Goal: Information Seeking & Learning: Find specific page/section

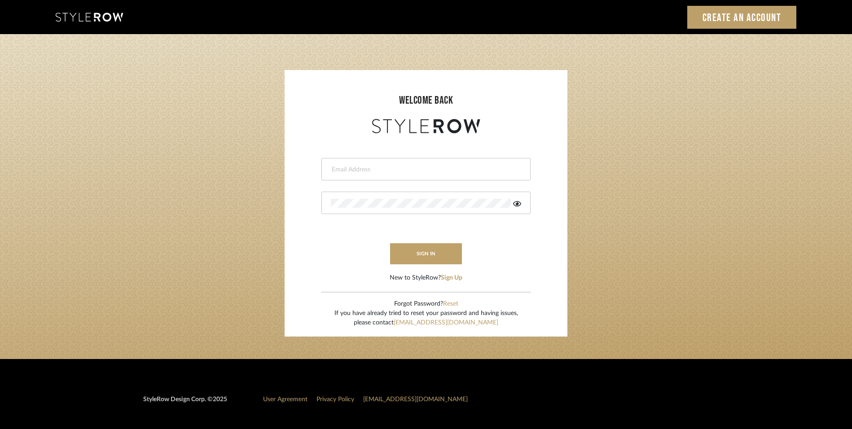
type input "lewisrosedesign@gmail.com"
drag, startPoint x: 0, startPoint y: 0, endPoint x: 423, endPoint y: 173, distance: 457.2
click at [423, 173] on input "[EMAIL_ADDRESS][DOMAIN_NAME]" at bounding box center [425, 169] width 188 height 9
click at [195, 147] on login-page "welcome back lewisrosedesign@gmail.com sign in New to StyleRow? Sign Up Forgot …" at bounding box center [426, 196] width 852 height 325
click at [432, 253] on button "sign in" at bounding box center [426, 253] width 72 height 21
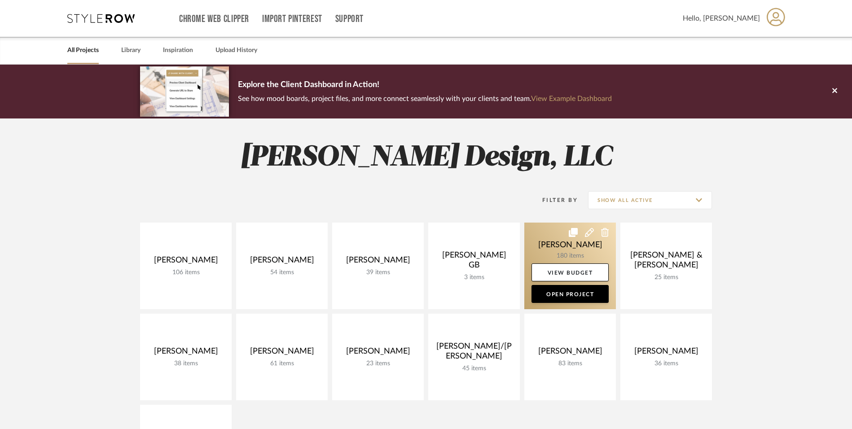
click at [545, 241] on link at bounding box center [571, 266] width 92 height 87
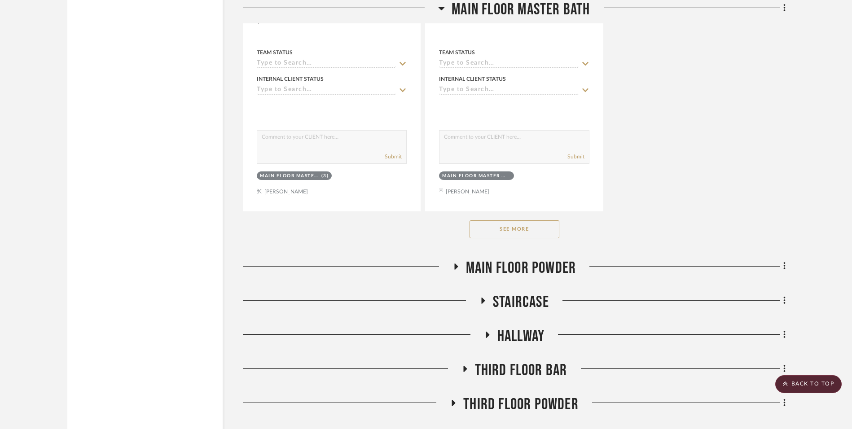
scroll to position [4311, 0]
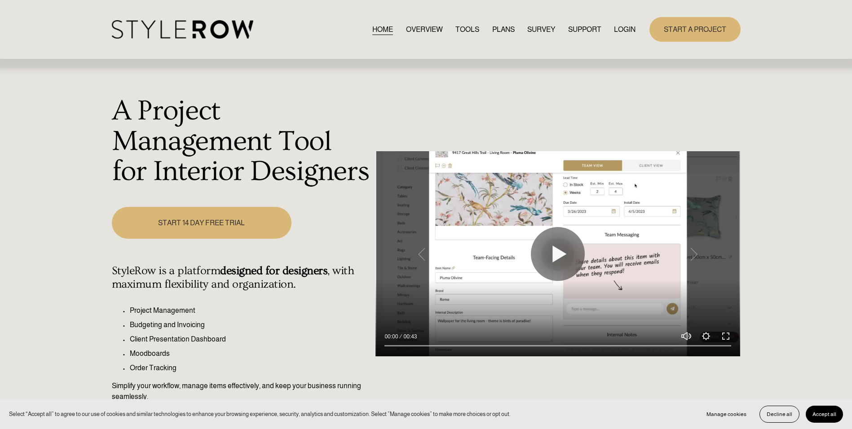
click at [630, 30] on link "LOGIN" at bounding box center [625, 29] width 22 height 12
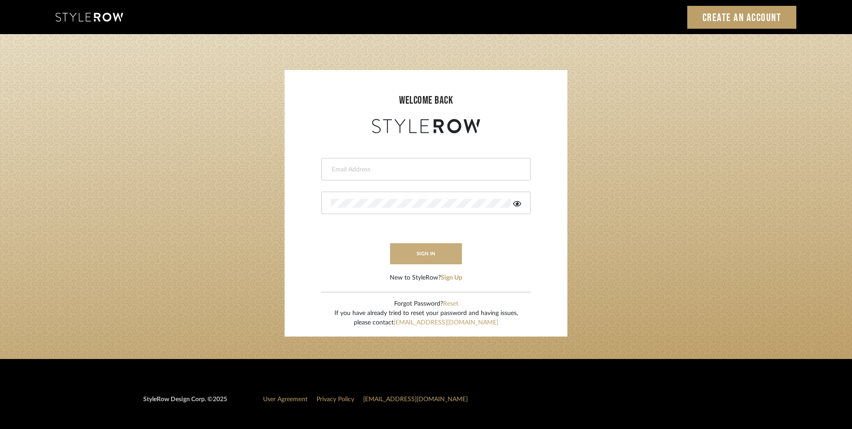
type input "lewisrosedesign@gmail.com"
click at [442, 250] on button "sign in" at bounding box center [426, 253] width 72 height 21
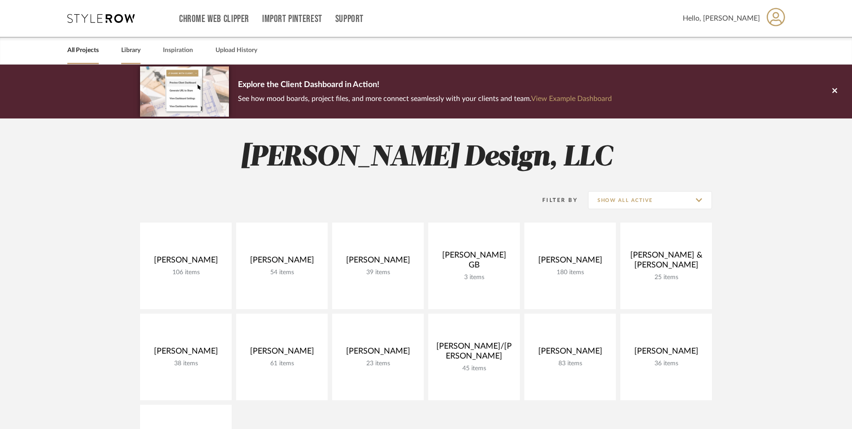
click at [132, 48] on link "Library" at bounding box center [130, 50] width 19 height 12
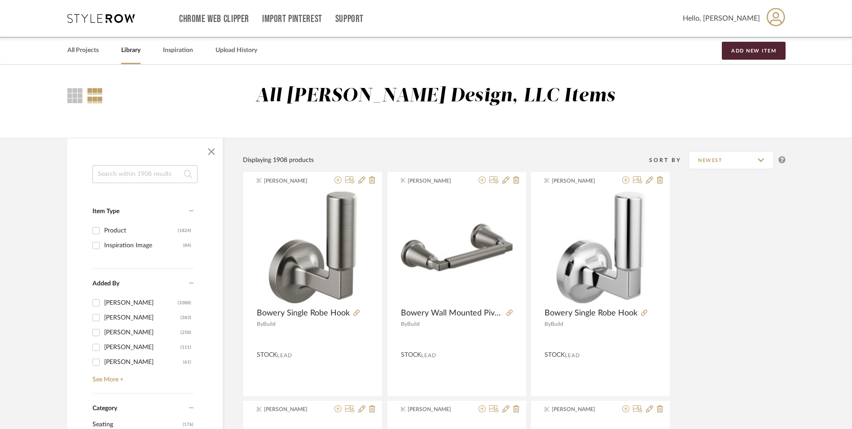
click at [149, 173] on input at bounding box center [145, 174] width 105 height 18
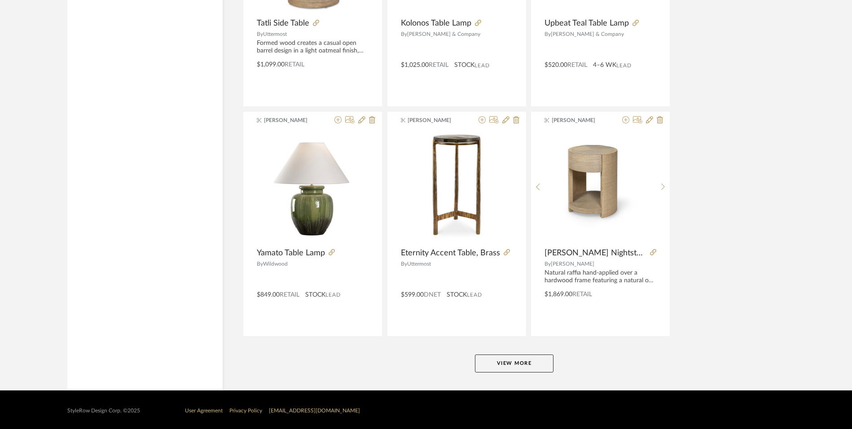
scroll to position [2616, 0]
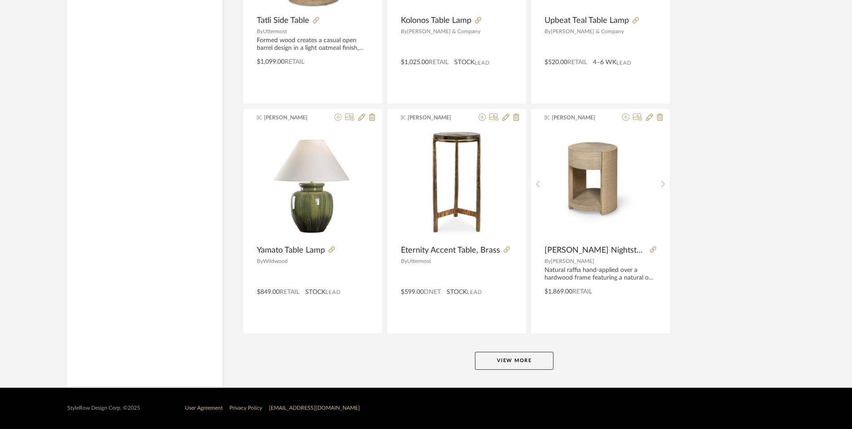
type input "table"
click at [490, 357] on button "View More" at bounding box center [514, 361] width 79 height 18
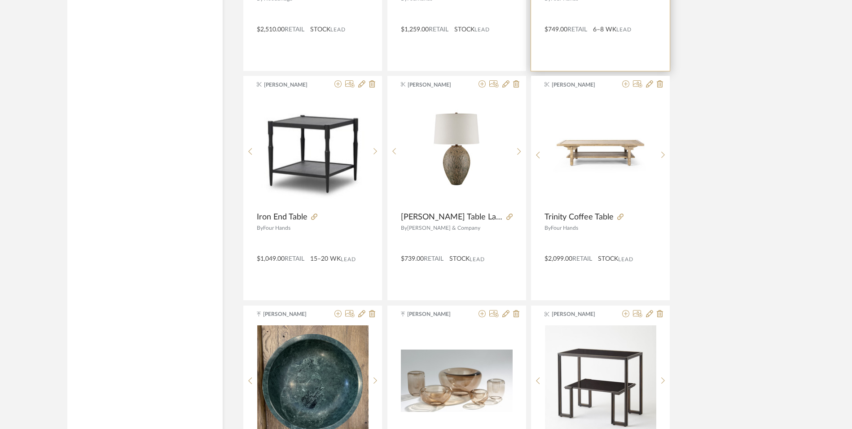
scroll to position [5372, 0]
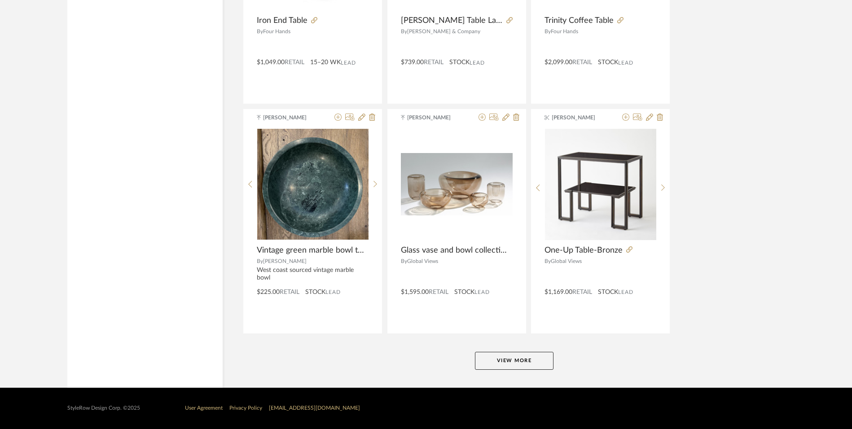
click at [542, 357] on button "View More" at bounding box center [514, 361] width 79 height 18
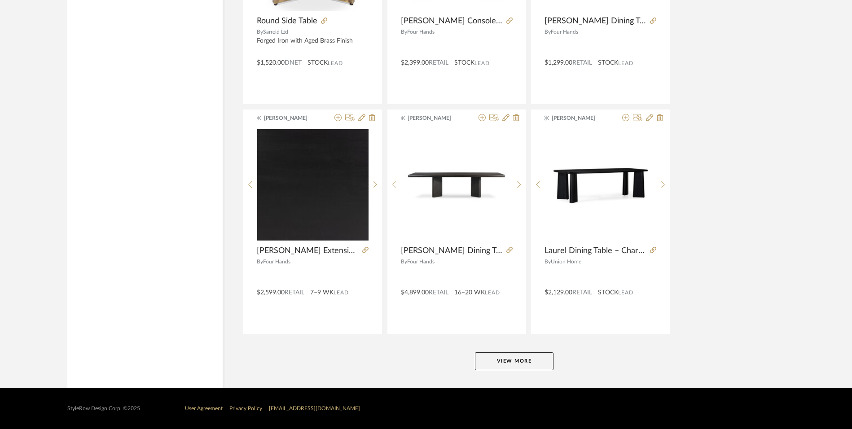
scroll to position [8128, 0]
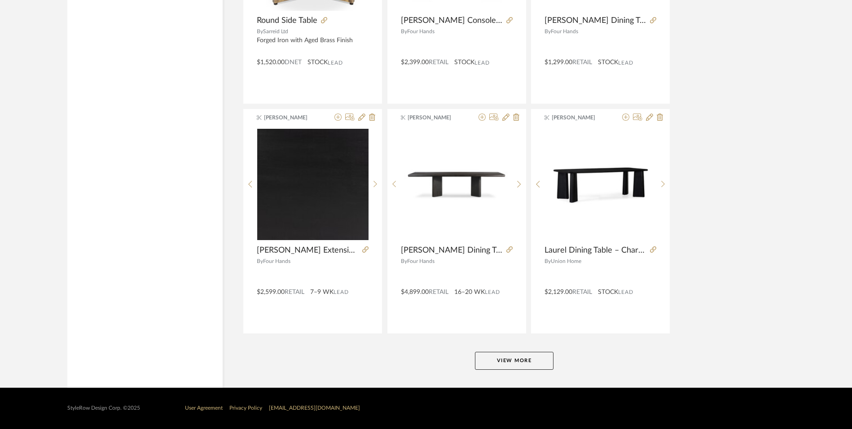
click at [542, 358] on button "View More" at bounding box center [514, 361] width 79 height 18
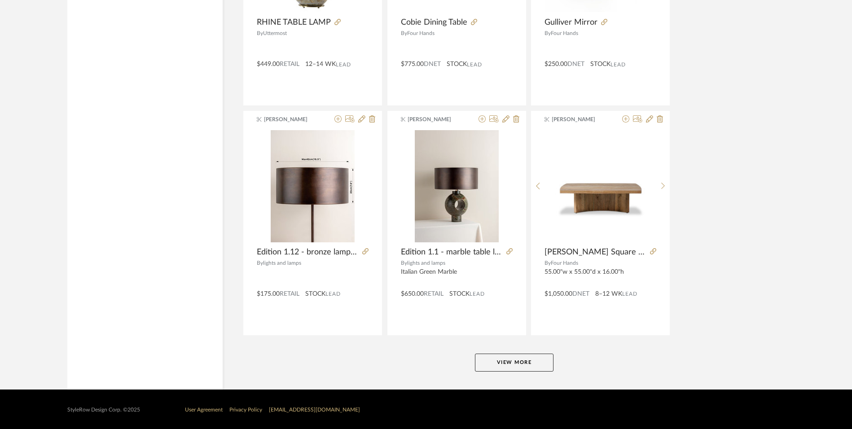
scroll to position [10885, 0]
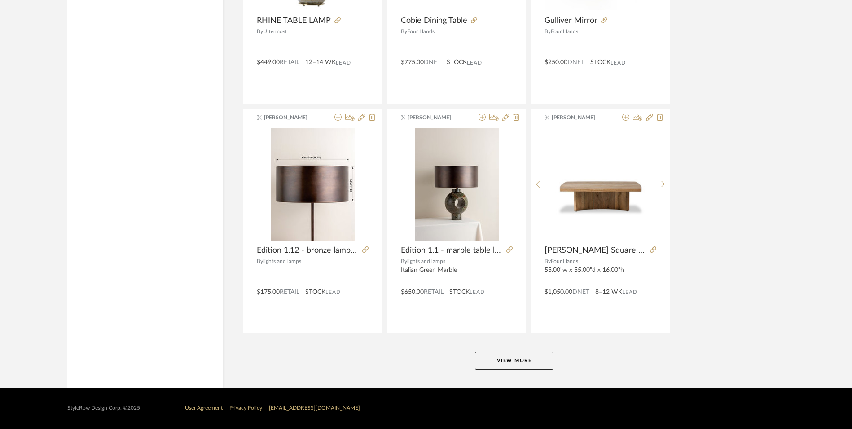
click at [538, 363] on button "View More" at bounding box center [514, 361] width 79 height 18
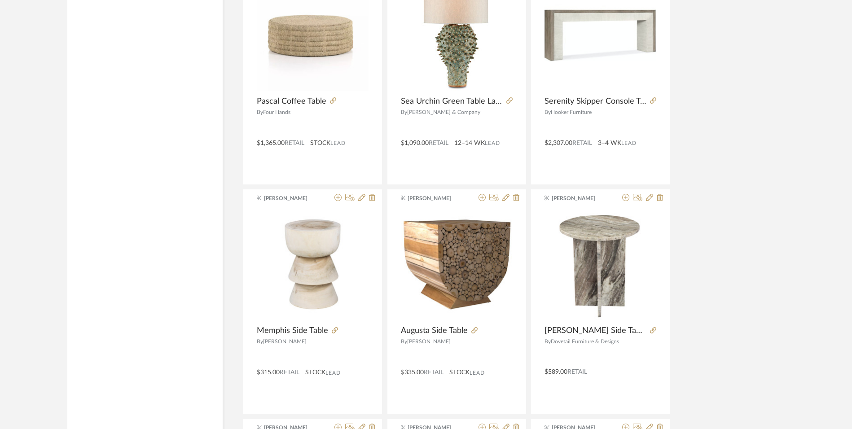
scroll to position [13282, 0]
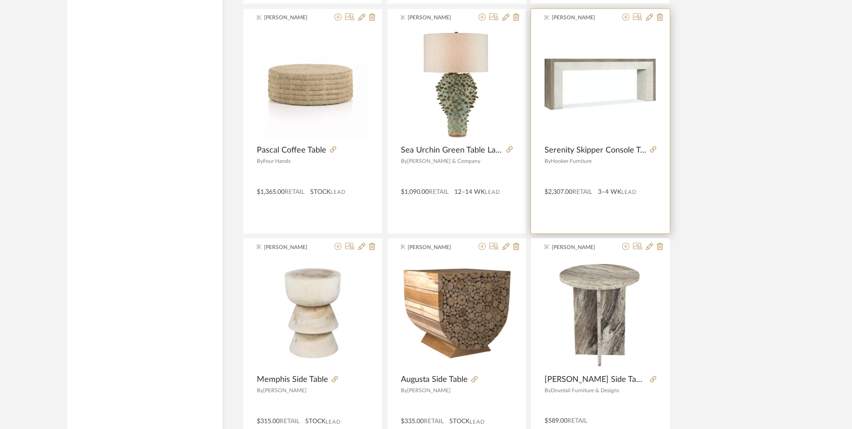
click at [630, 128] on div "0" at bounding box center [601, 84] width 112 height 112
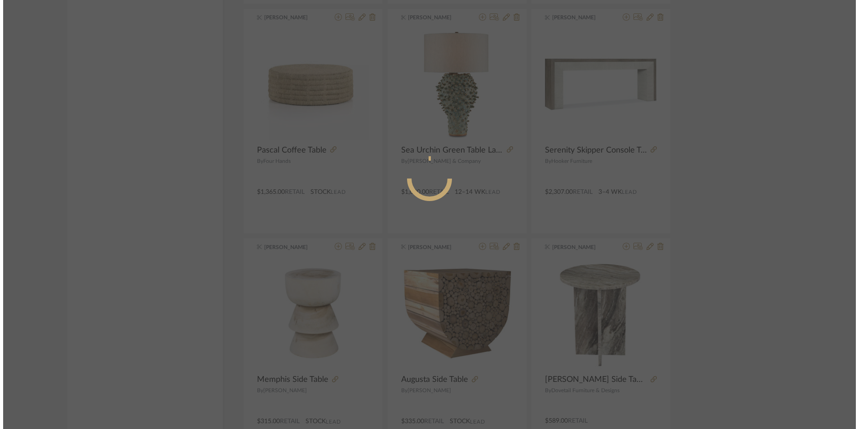
scroll to position [0, 0]
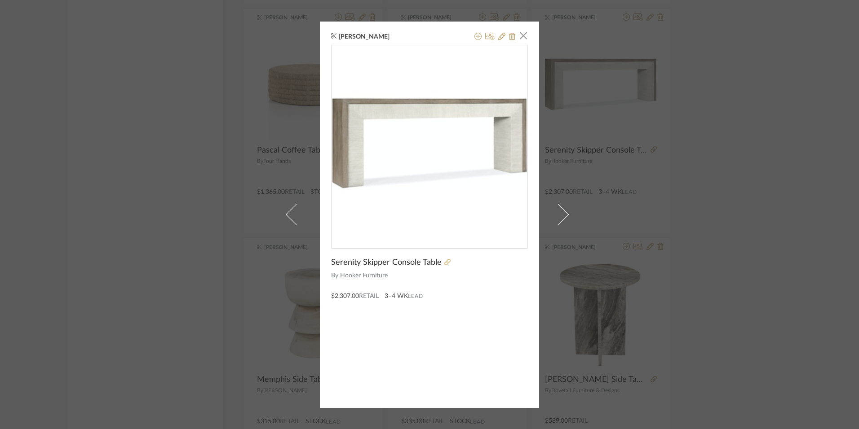
click at [444, 261] on icon at bounding box center [447, 262] width 6 height 6
click at [523, 33] on span "button" at bounding box center [523, 36] width 18 height 18
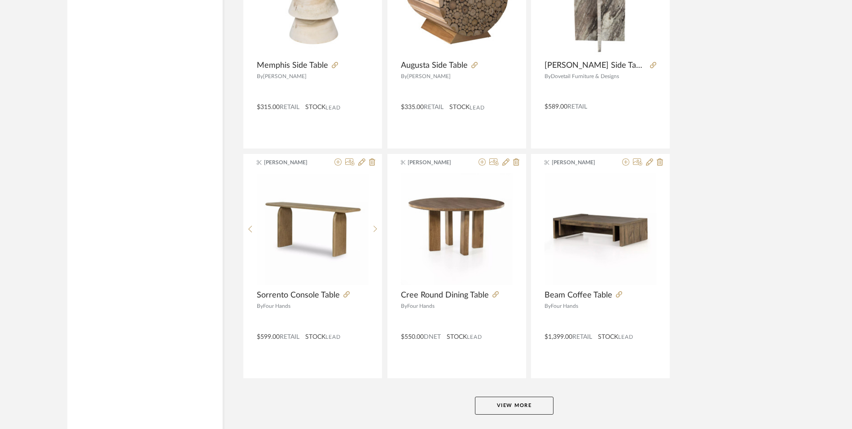
scroll to position [13641, 0]
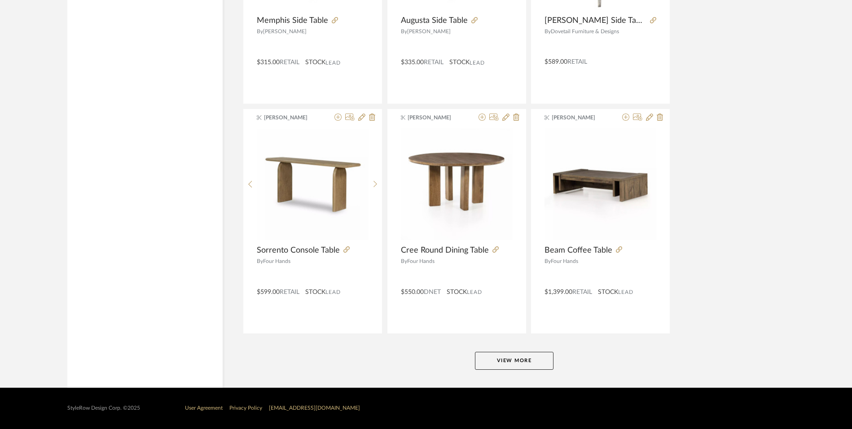
click at [547, 360] on button "View More" at bounding box center [514, 361] width 79 height 18
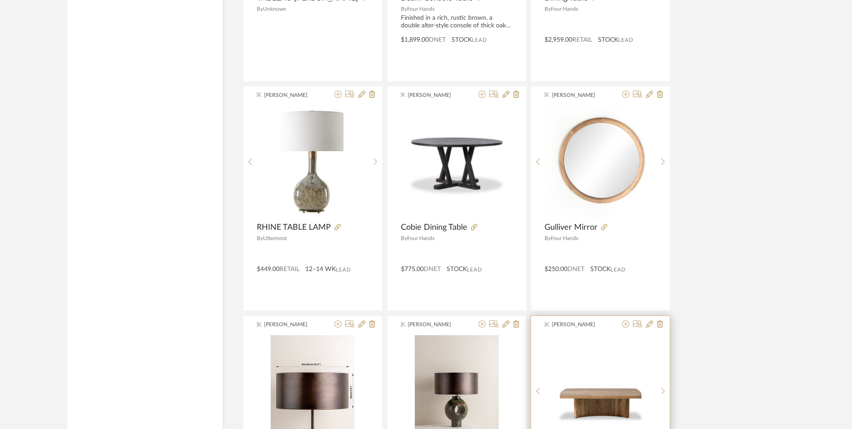
scroll to position [10677, 0]
